Goal: Check status: Check status

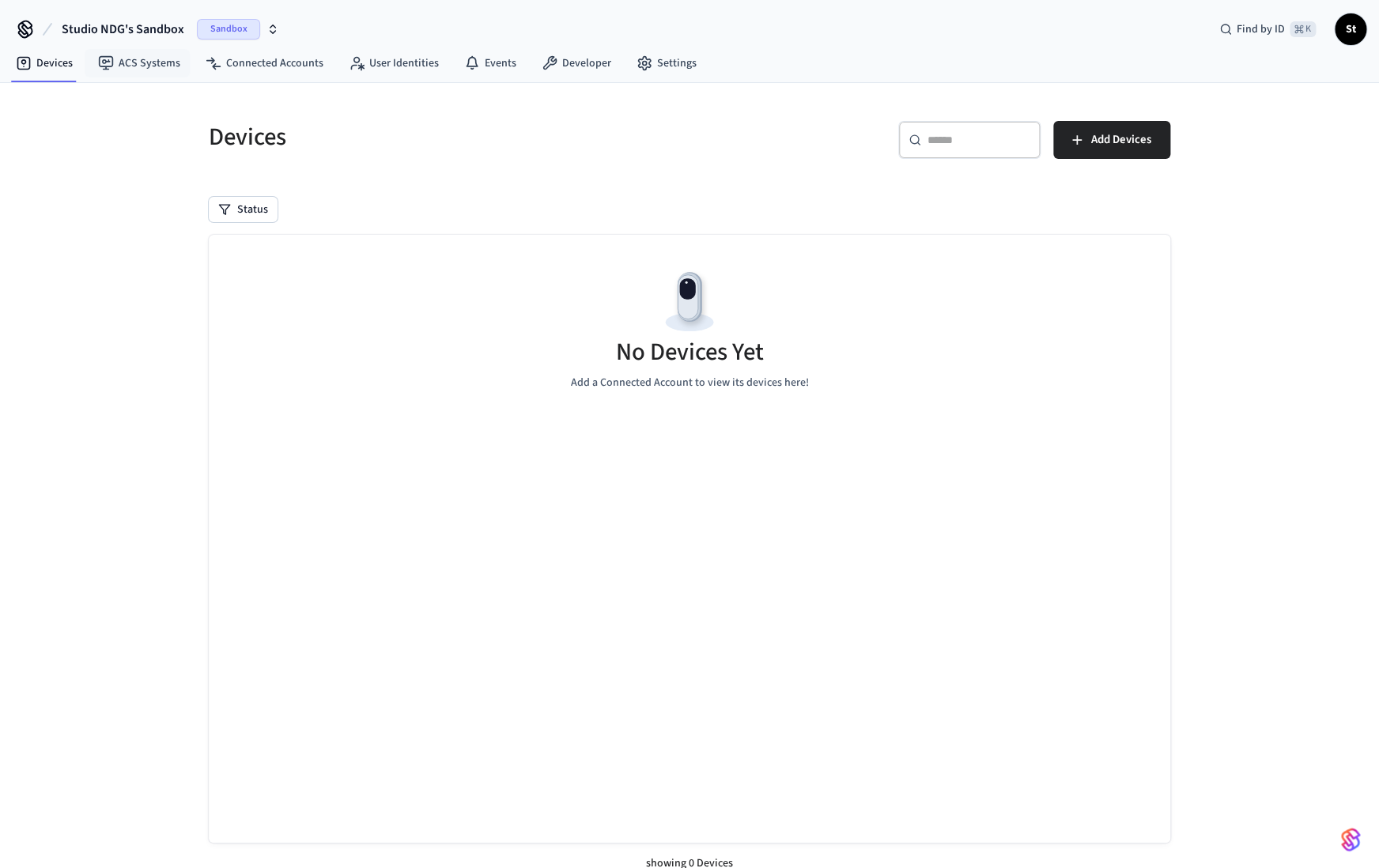
click at [225, 28] on span "Sandbox" at bounding box center [228, 29] width 63 height 20
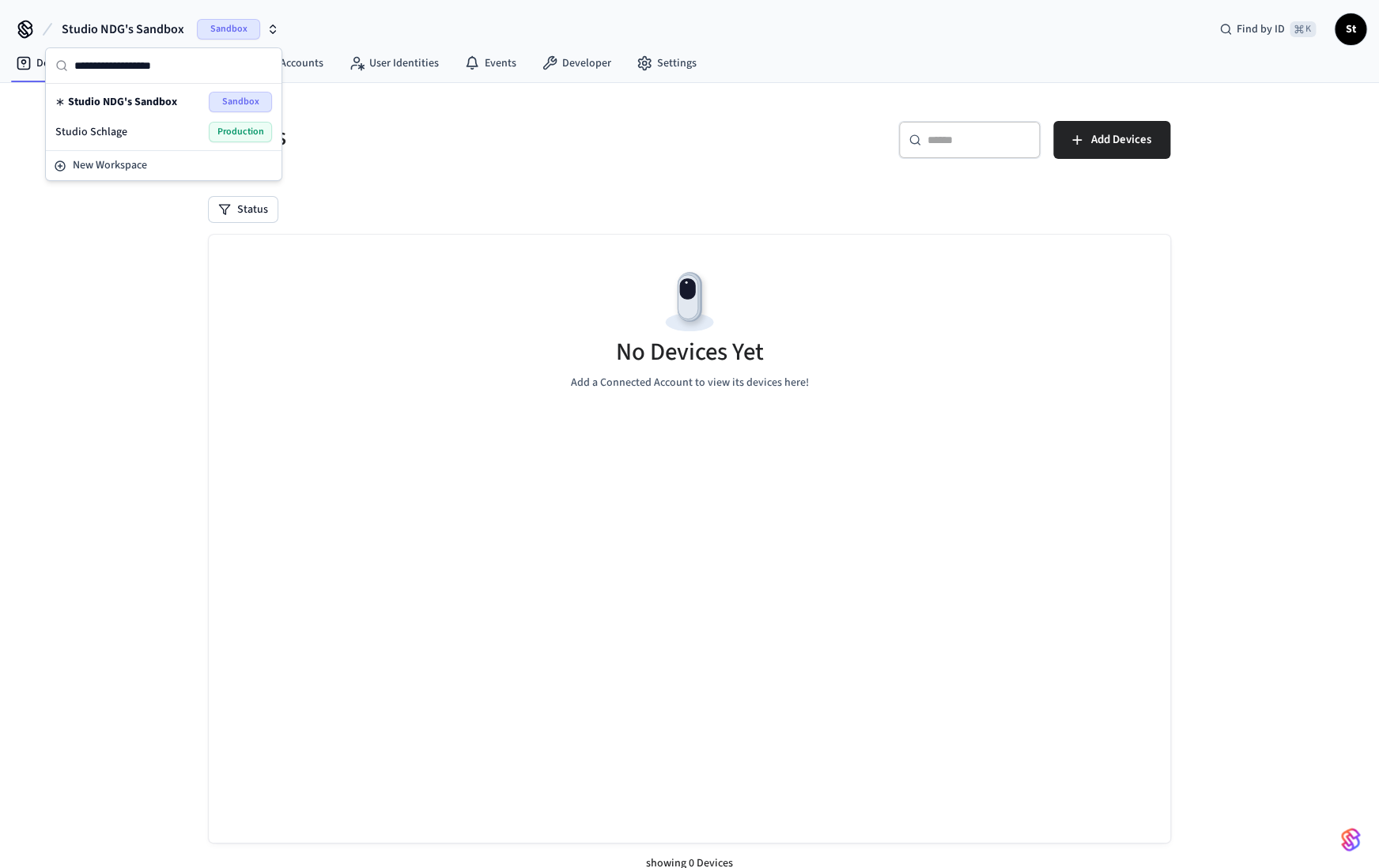
click at [229, 127] on span "Production" at bounding box center [240, 132] width 63 height 20
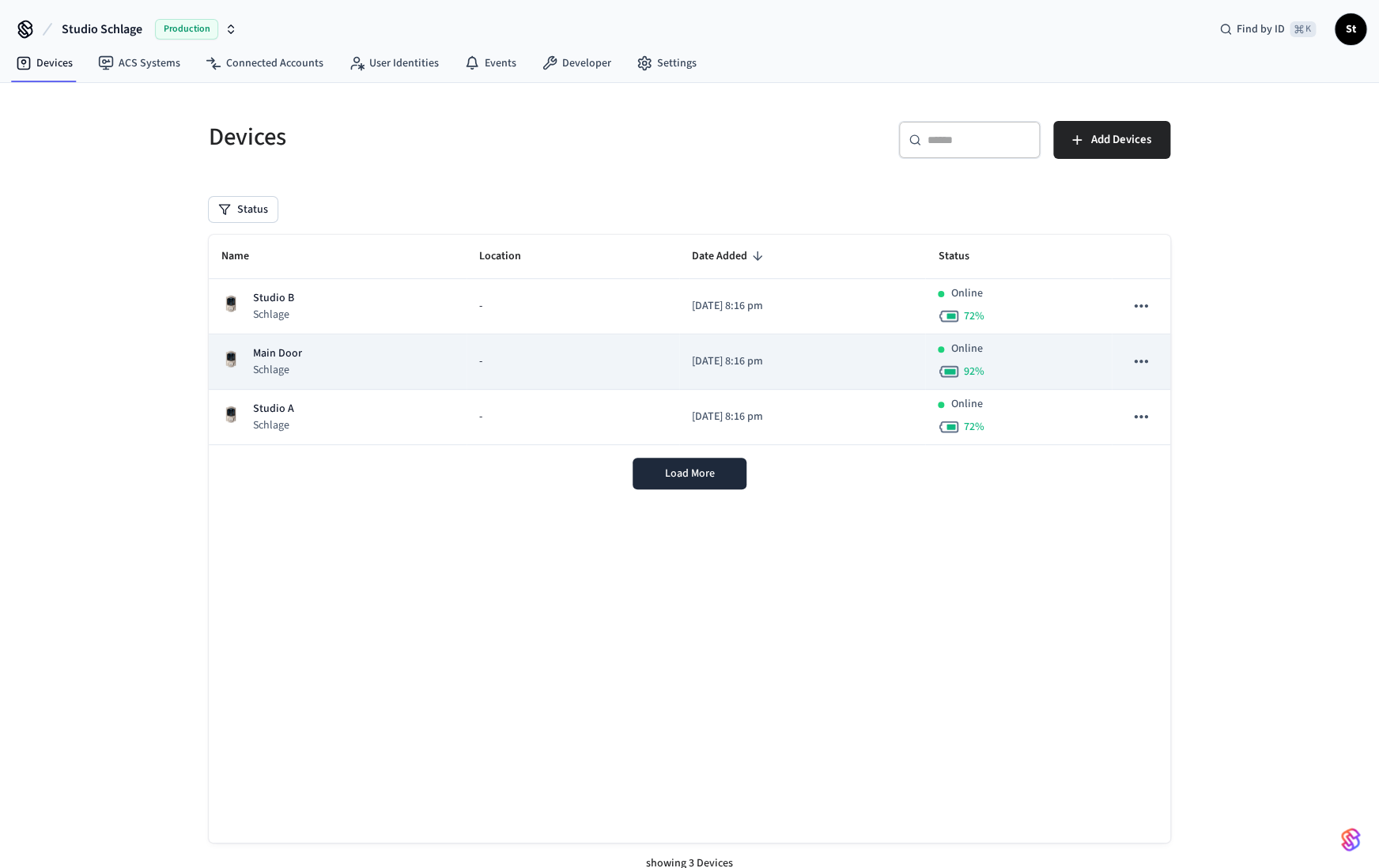
click at [310, 362] on div "Main Door Schlage" at bounding box center [337, 362] width 232 height 32
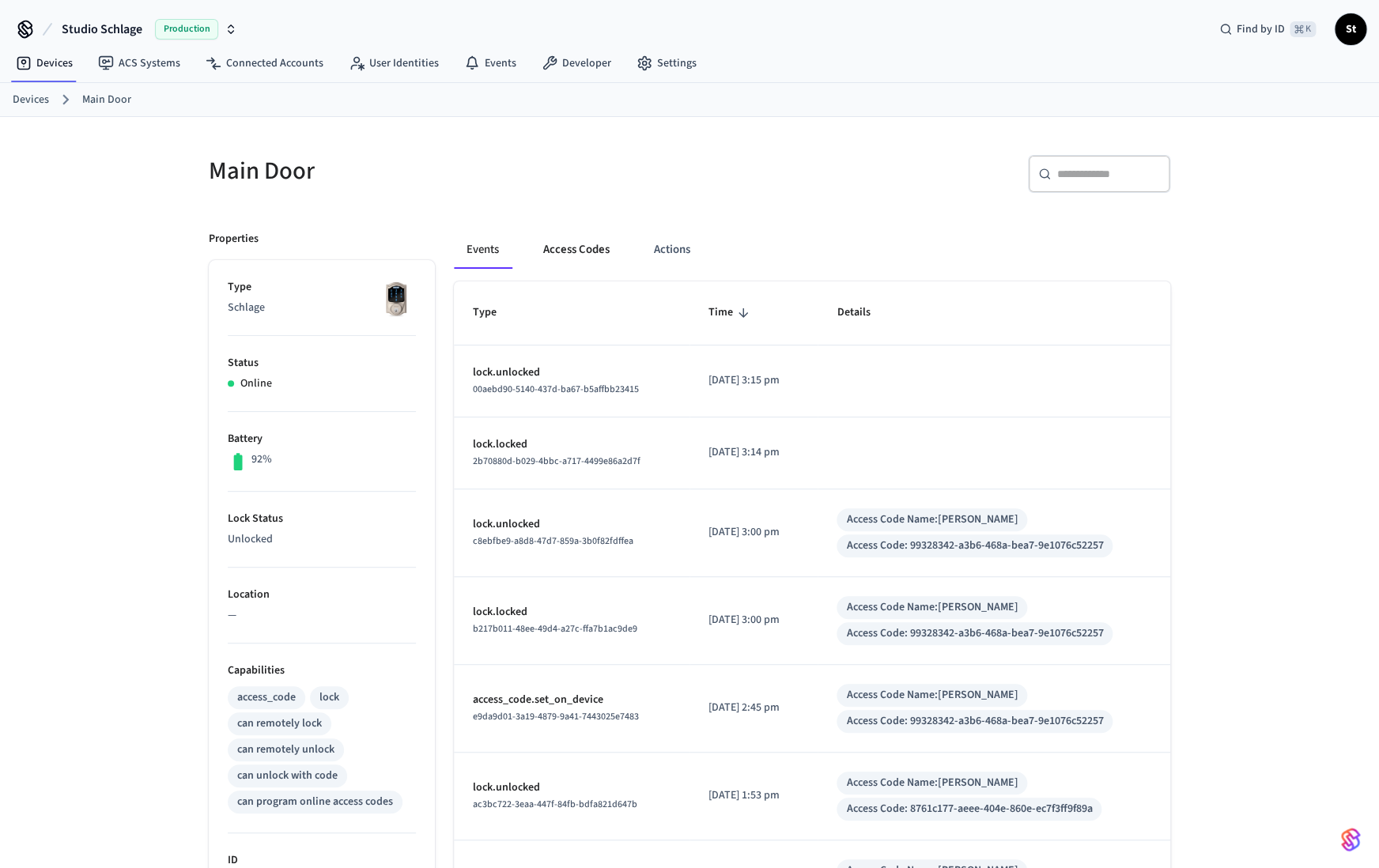
click at [580, 255] on button "Access Codes" at bounding box center [576, 250] width 92 height 38
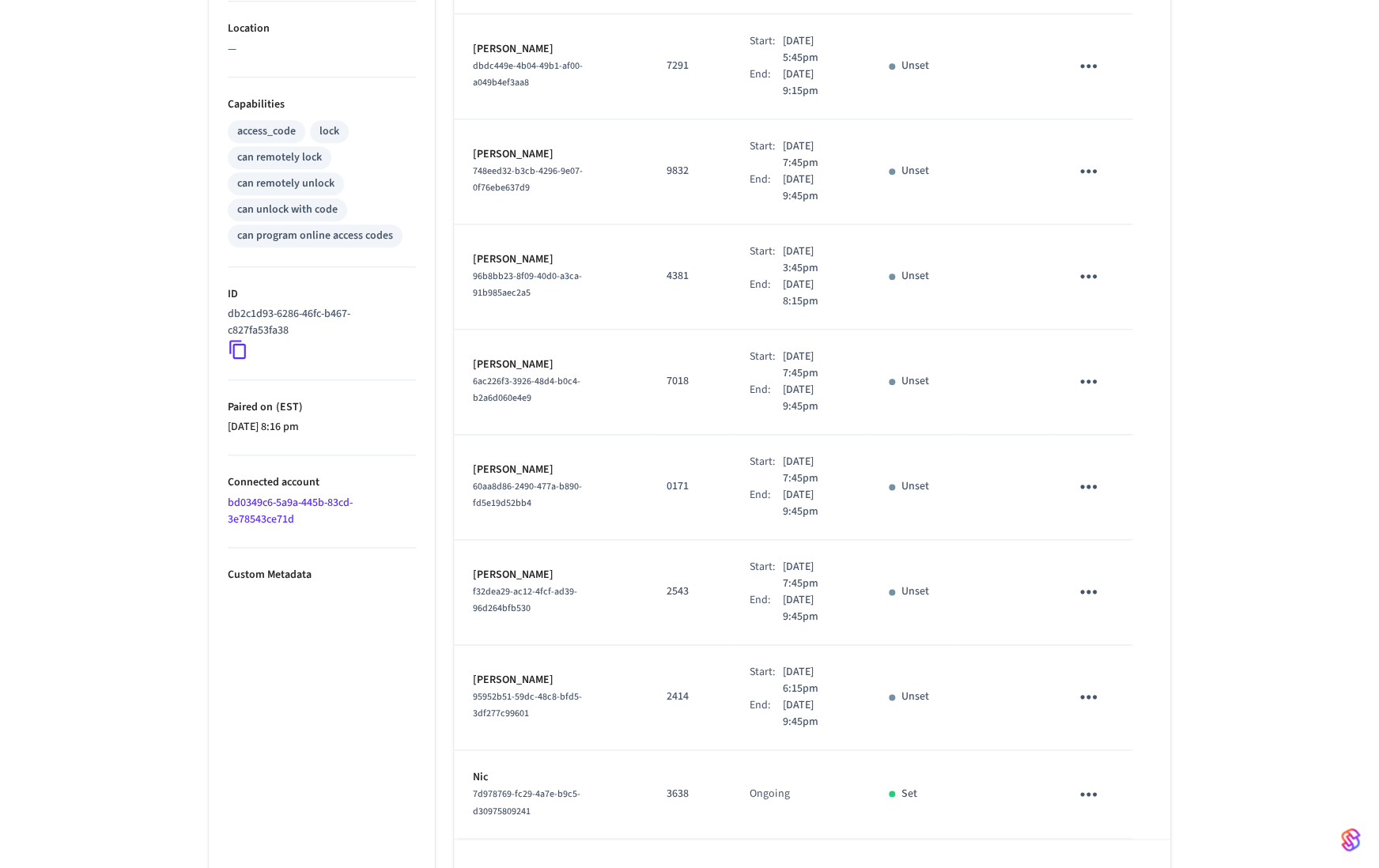
scroll to position [589, 0]
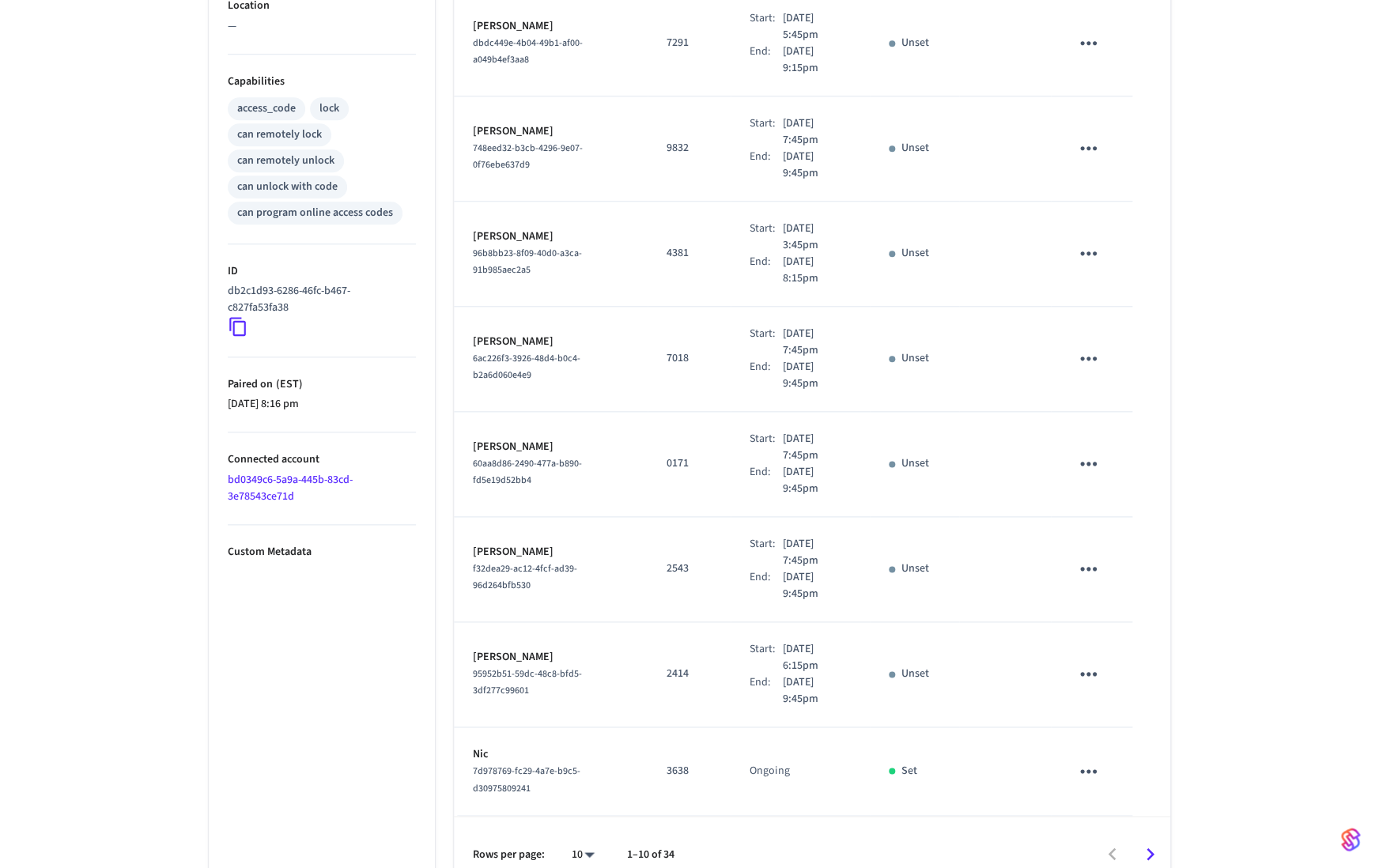
click at [1147, 842] on icon "Go to next page" at bounding box center [1150, 854] width 25 height 25
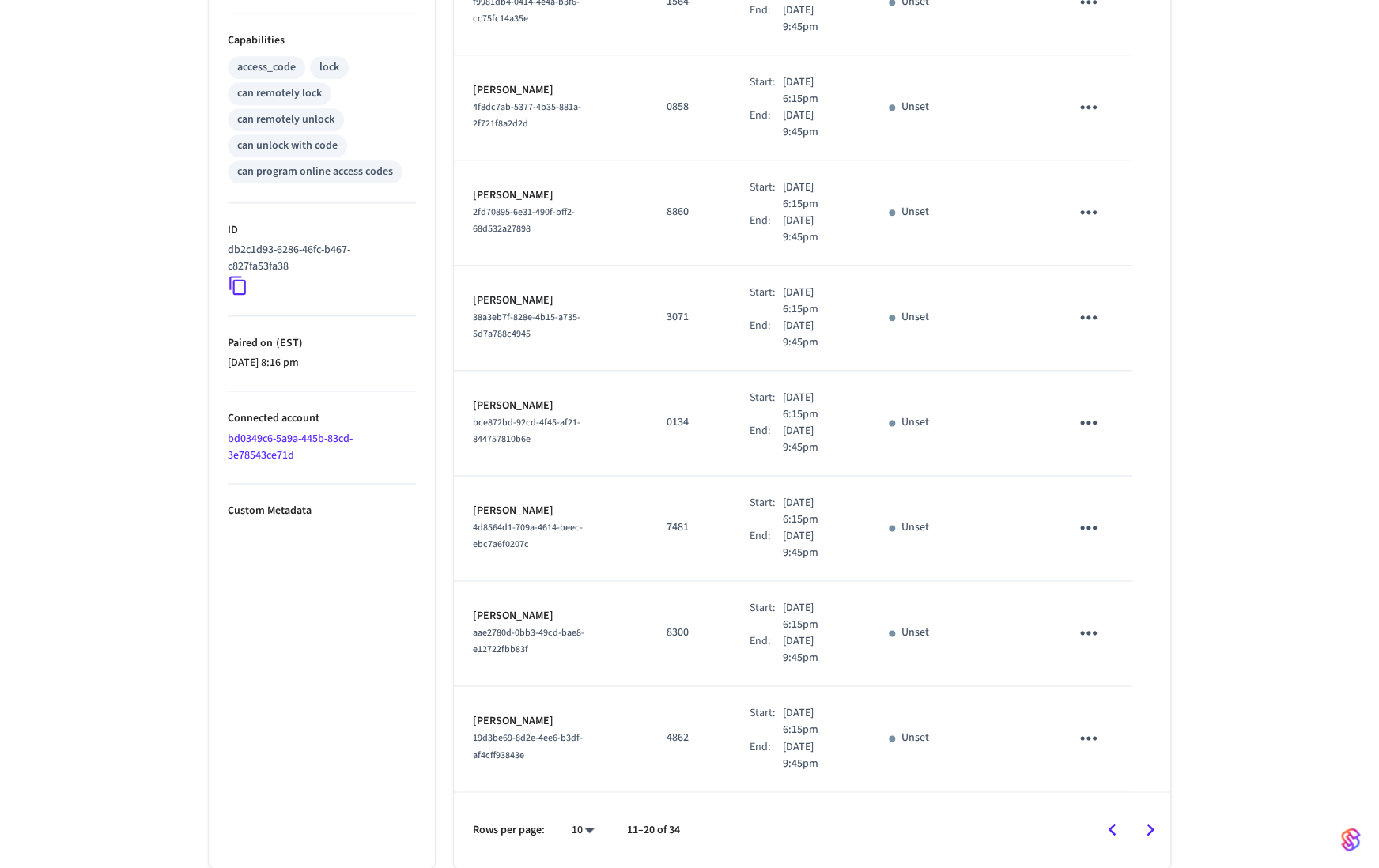
click at [1147, 829] on icon "Go to next page" at bounding box center [1150, 829] width 25 height 25
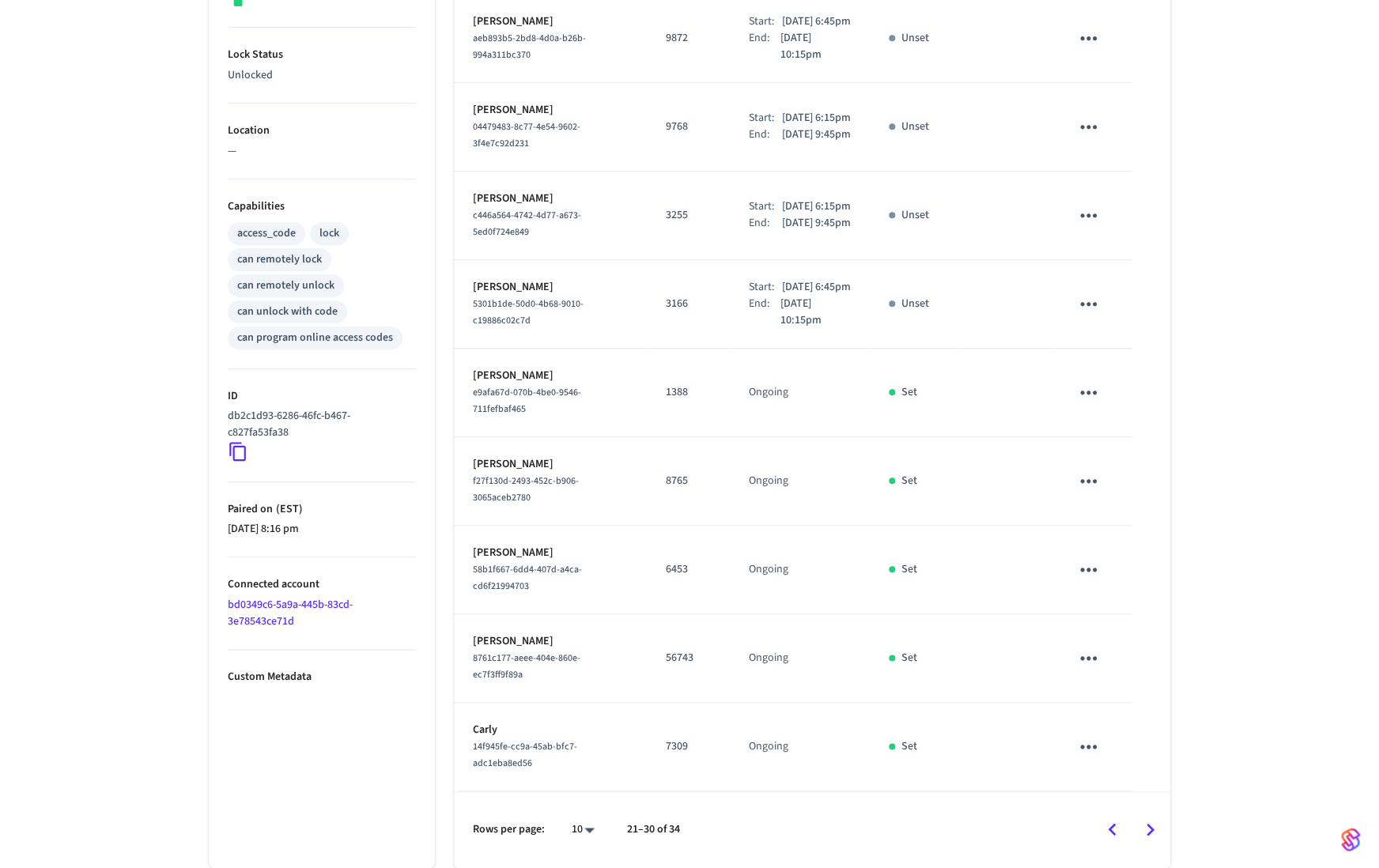
click at [1150, 829] on icon "Go to next page" at bounding box center [1150, 829] width 25 height 25
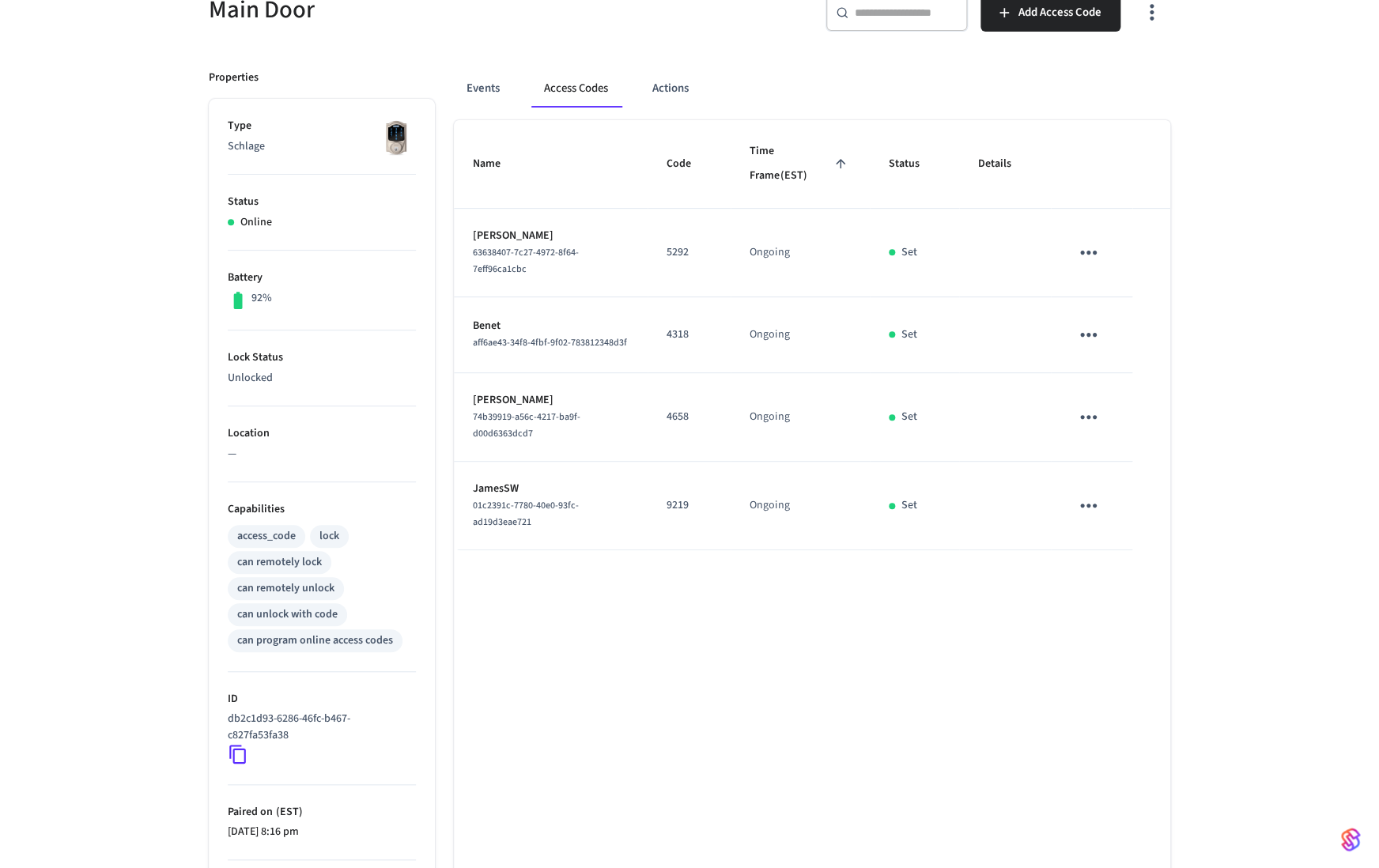
scroll to position [166, 0]
